Goal: Navigation & Orientation: Find specific page/section

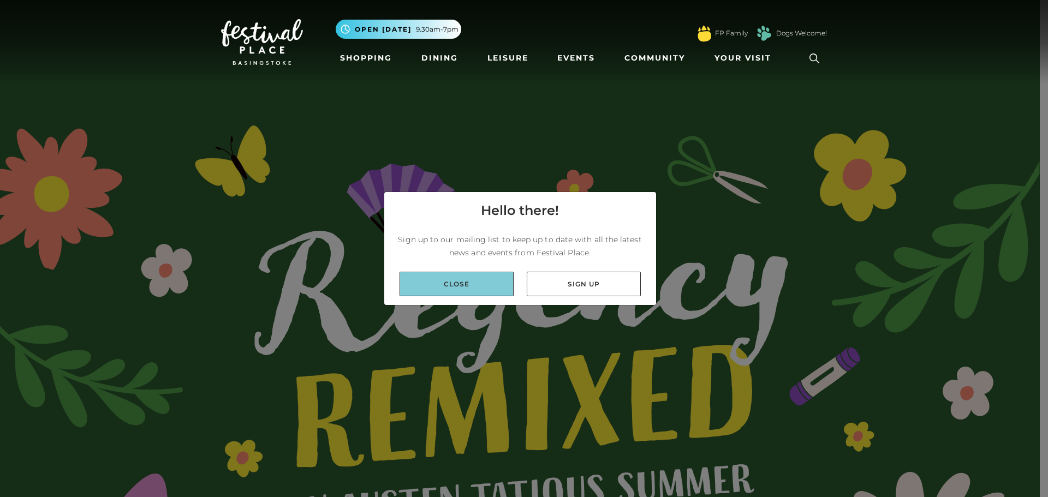
click at [473, 279] on link "Close" at bounding box center [457, 284] width 114 height 25
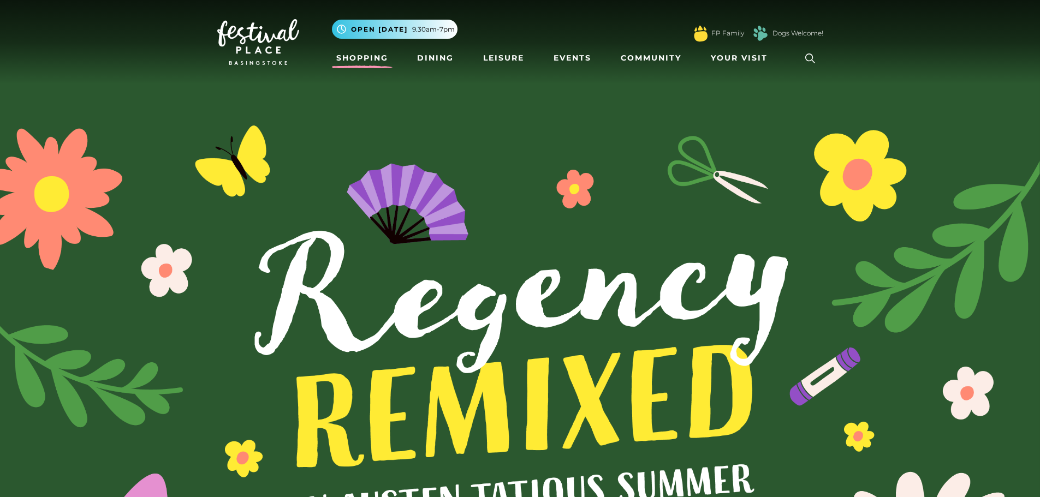
click at [378, 57] on link "Shopping" at bounding box center [362, 58] width 61 height 20
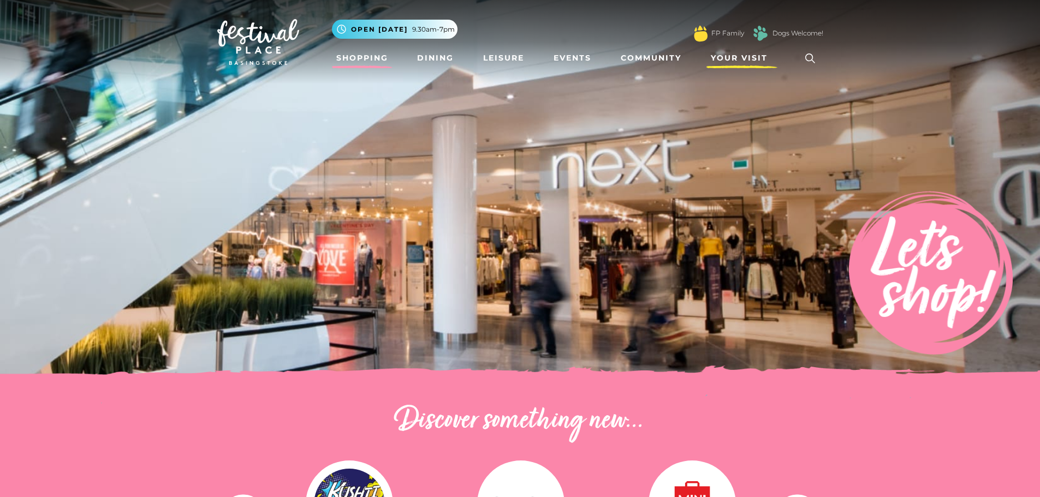
click at [728, 61] on span "Your Visit" at bounding box center [739, 57] width 57 height 11
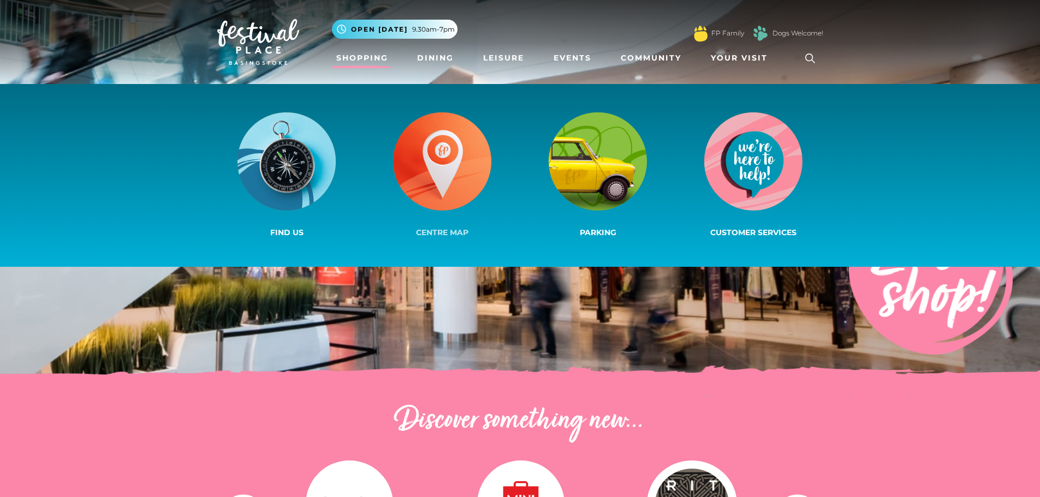
click at [446, 146] on img at bounding box center [442, 161] width 98 height 98
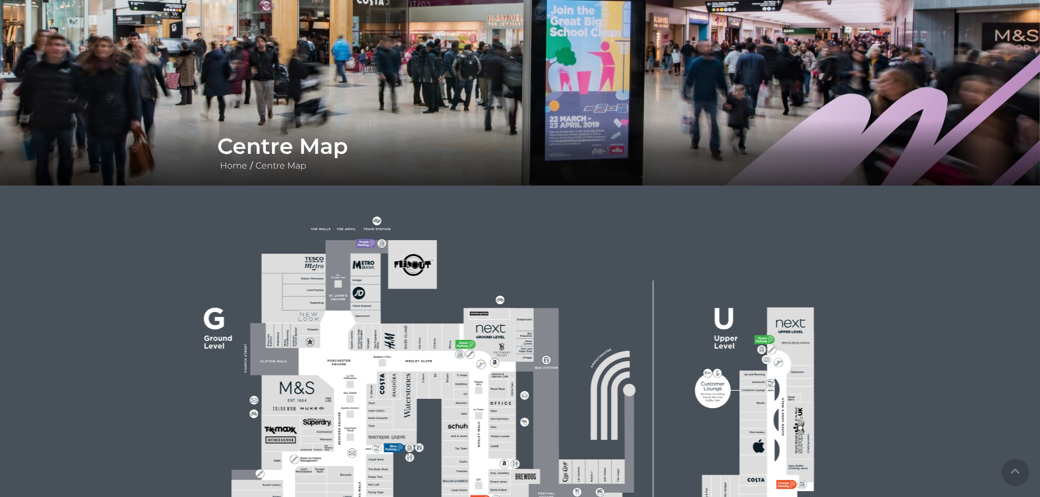
scroll to position [109, 0]
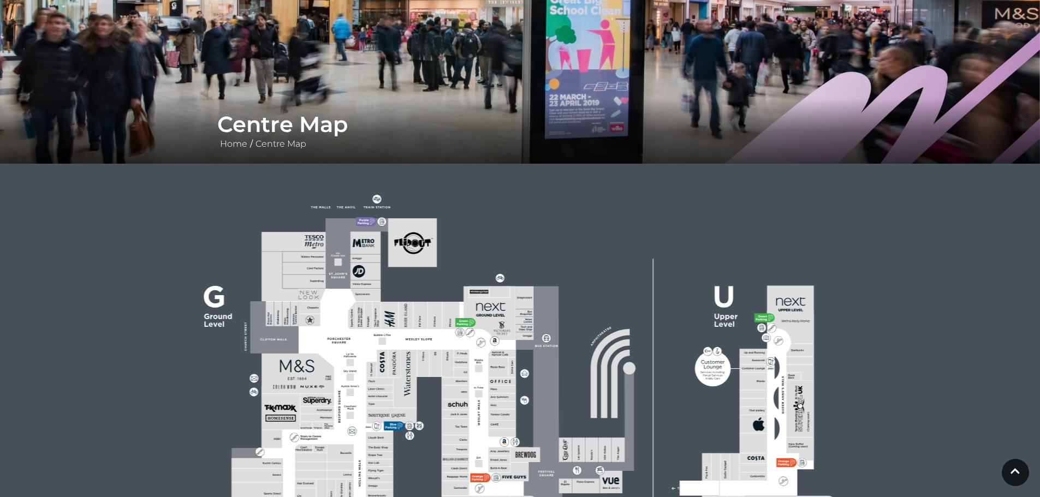
click at [461, 354] on rect at bounding box center [461, 354] width 15 height 8
